Goal: Task Accomplishment & Management: Manage account settings

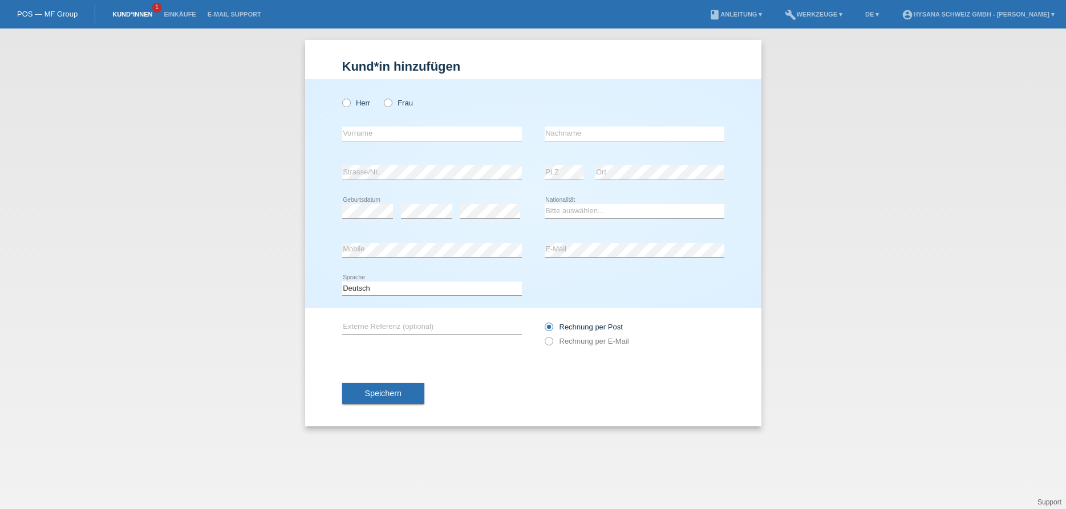
click at [145, 14] on link "Kund*innen" at bounding box center [132, 14] width 51 height 7
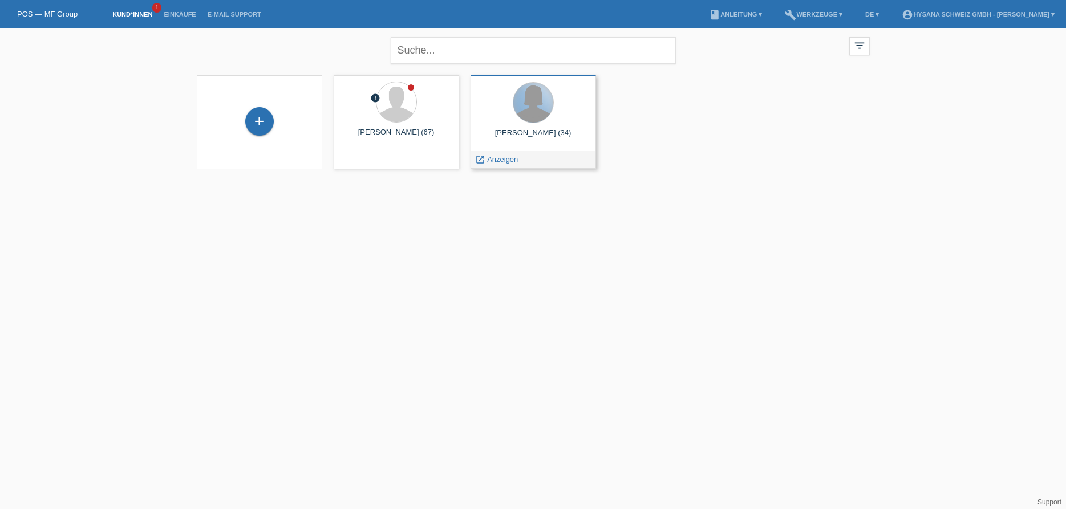
click at [536, 120] on div at bounding box center [533, 103] width 40 height 40
click at [500, 159] on span "Anzeigen" at bounding box center [502, 159] width 31 height 9
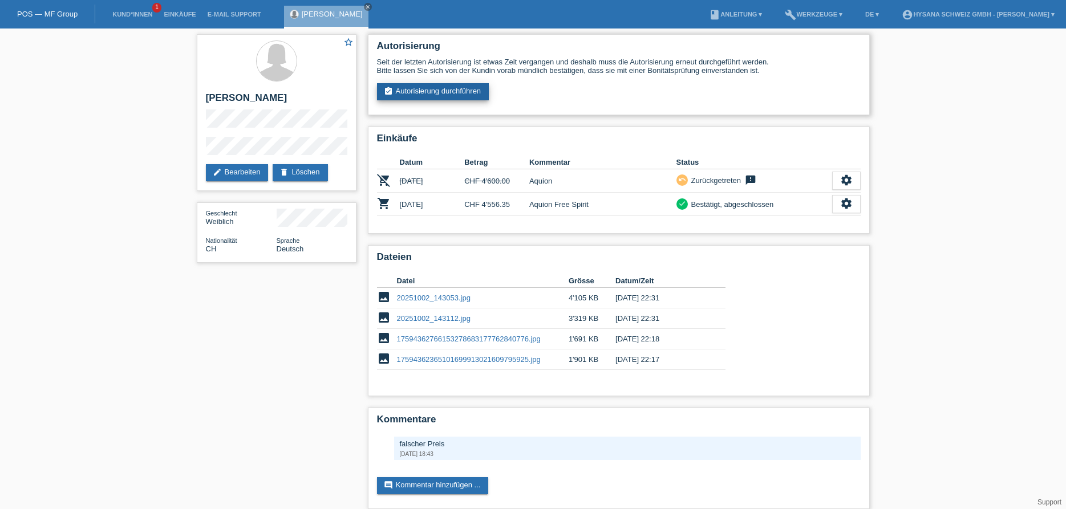
click at [409, 90] on link "assignment_turned_in Autorisierung durchführen" at bounding box center [433, 91] width 112 height 17
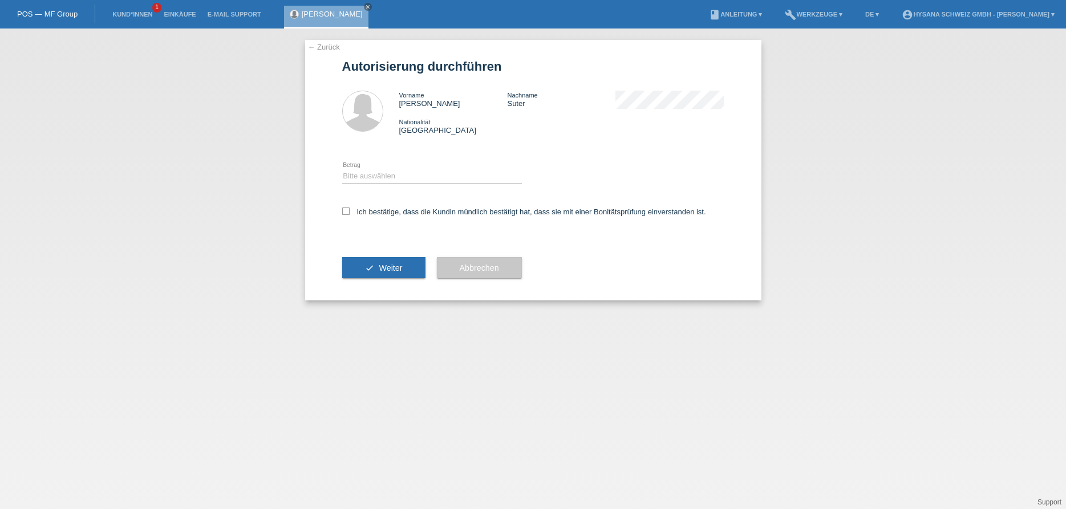
click at [347, 209] on div "Ich bestätige, dass die Kundin mündlich bestätigt hat, dass sie mit einer Bonit…" at bounding box center [533, 215] width 382 height 39
click at [346, 213] on icon at bounding box center [345, 211] width 7 height 7
click at [346, 213] on input "Ich bestätige, dass die Kundin mündlich bestätigt hat, dass sie mit einer Bonit…" at bounding box center [345, 211] width 7 height 7
checkbox input "true"
click at [323, 52] on div "← Zurück Autorisierung durchführen Vorname Linda Nachname Suter Nationalität Sc…" at bounding box center [533, 170] width 456 height 261
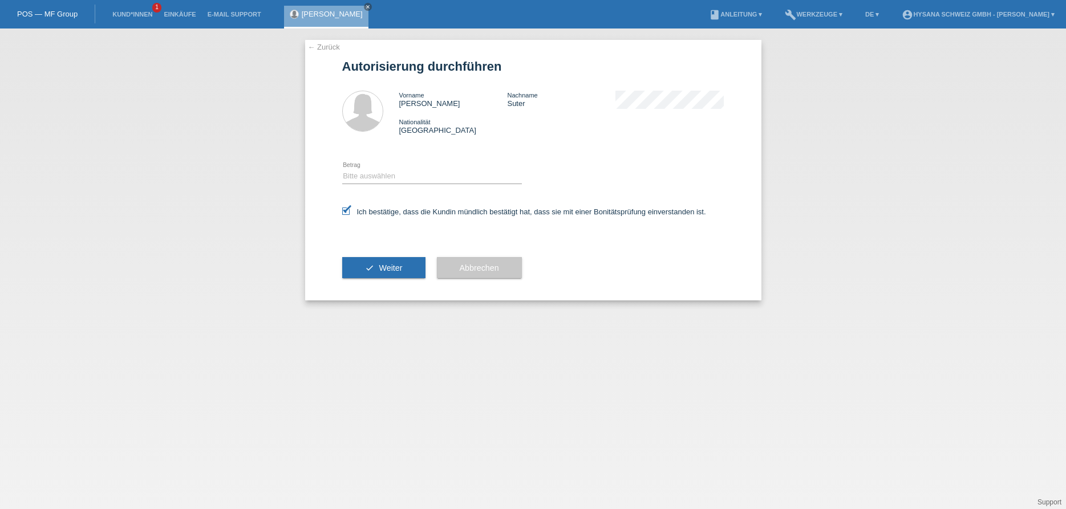
click at [323, 47] on link "← Zurück" at bounding box center [324, 47] width 32 height 9
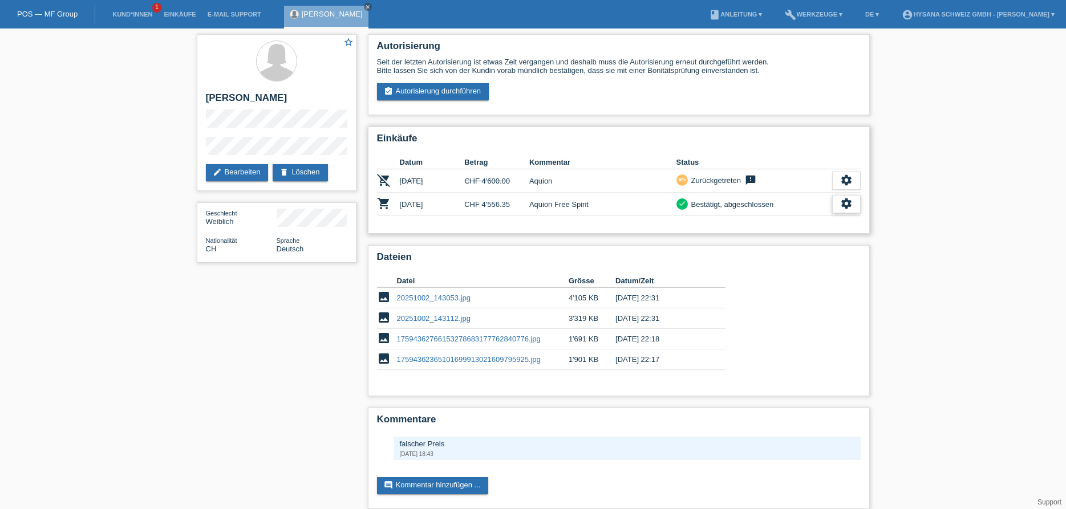
click at [848, 205] on icon "settings" at bounding box center [846, 203] width 13 height 13
click at [848, 206] on icon "settings" at bounding box center [846, 203] width 13 height 13
click at [792, 279] on span "Quittung herunterladen" at bounding box center [803, 277] width 79 height 14
